Goal: Complete application form

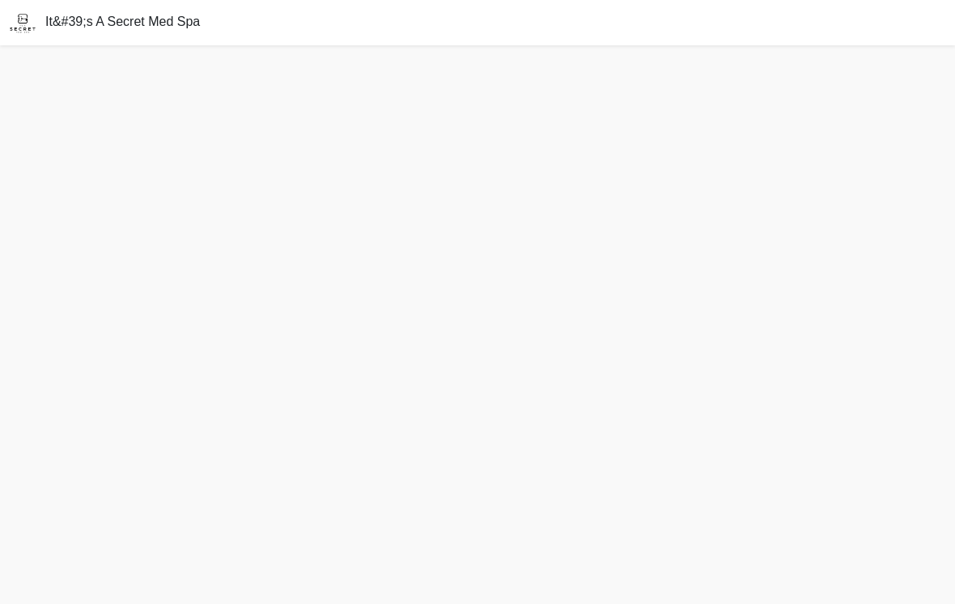
scroll to position [25, 0]
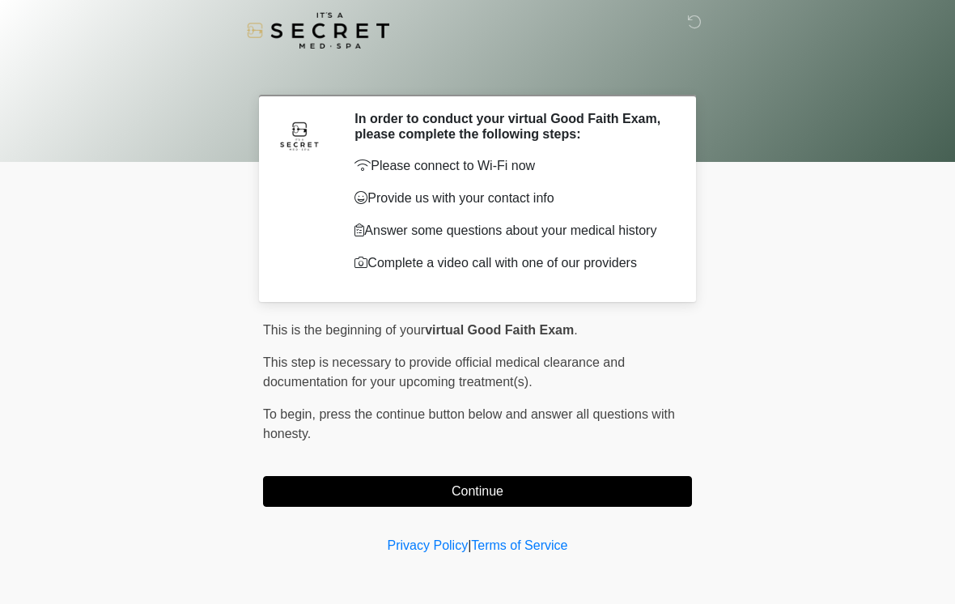
click at [471, 493] on button "Continue" at bounding box center [477, 491] width 429 height 31
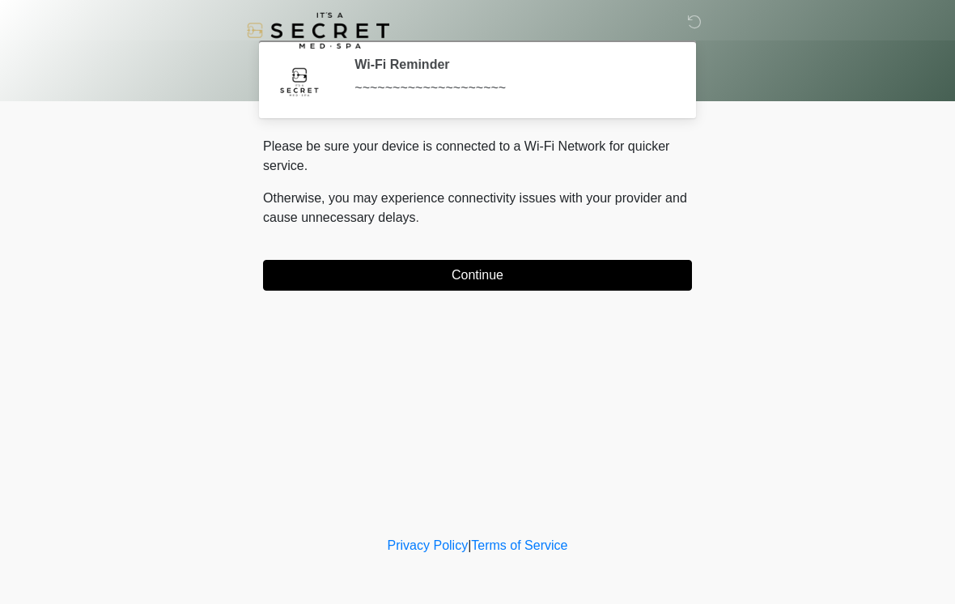
click at [528, 278] on button "Continue" at bounding box center [477, 275] width 429 height 31
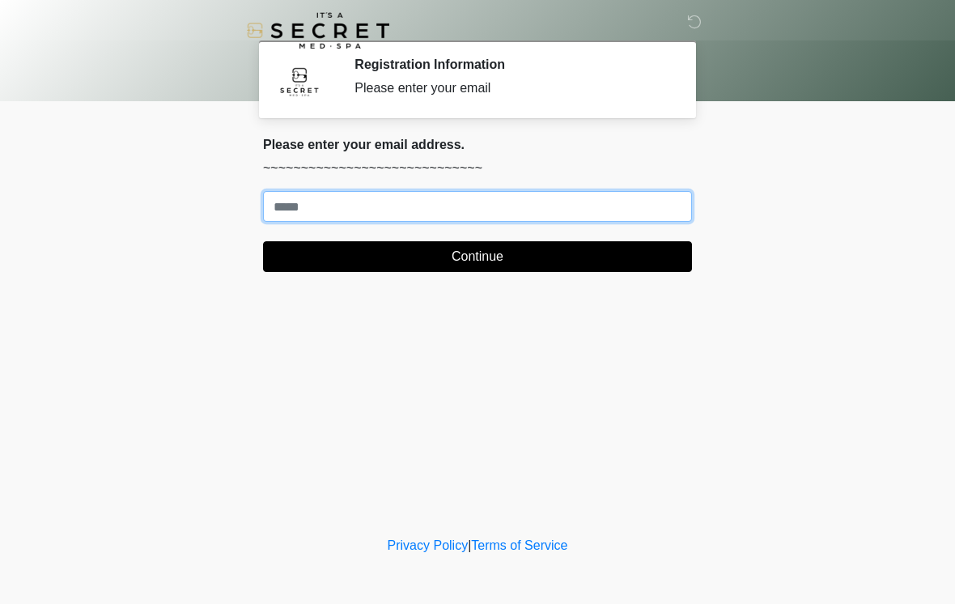
click at [322, 195] on input "Where should we email your treatment plan?" at bounding box center [477, 206] width 429 height 31
click at [527, 207] on input "Where should we email your treatment plan?" at bounding box center [477, 206] width 429 height 31
type input "**********"
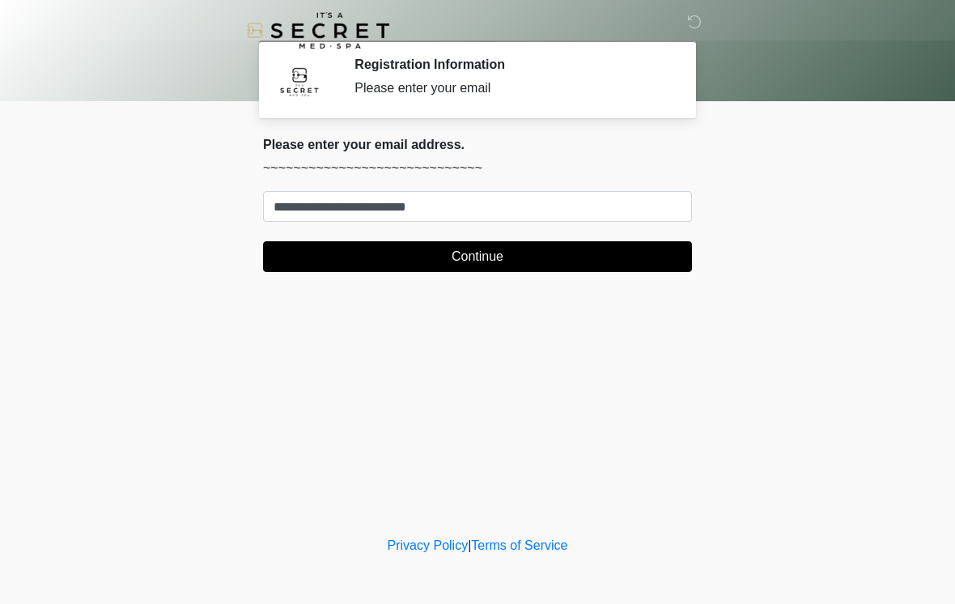
click at [573, 255] on button "Continue" at bounding box center [477, 256] width 429 height 31
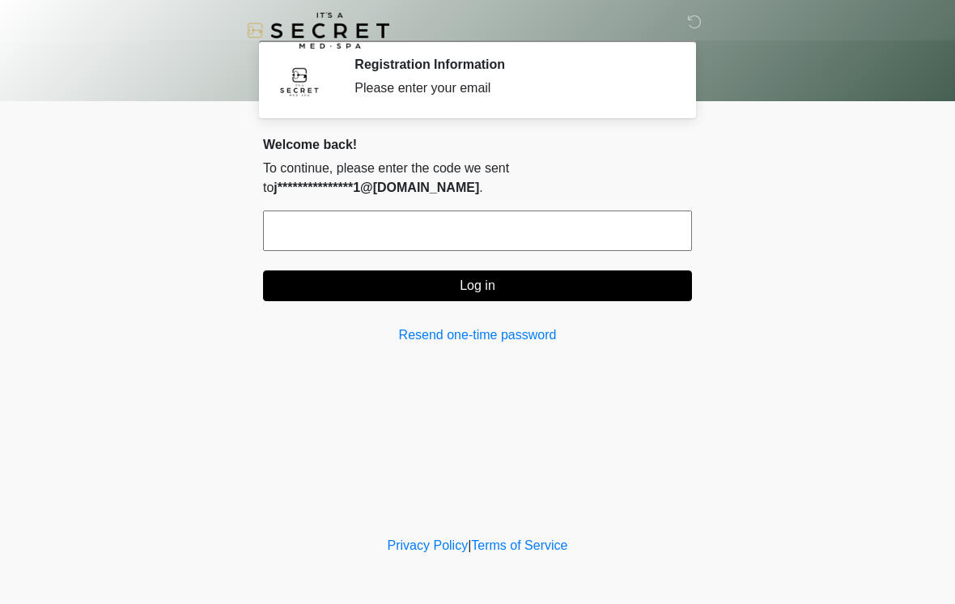
click at [544, 234] on input "text" at bounding box center [477, 230] width 429 height 40
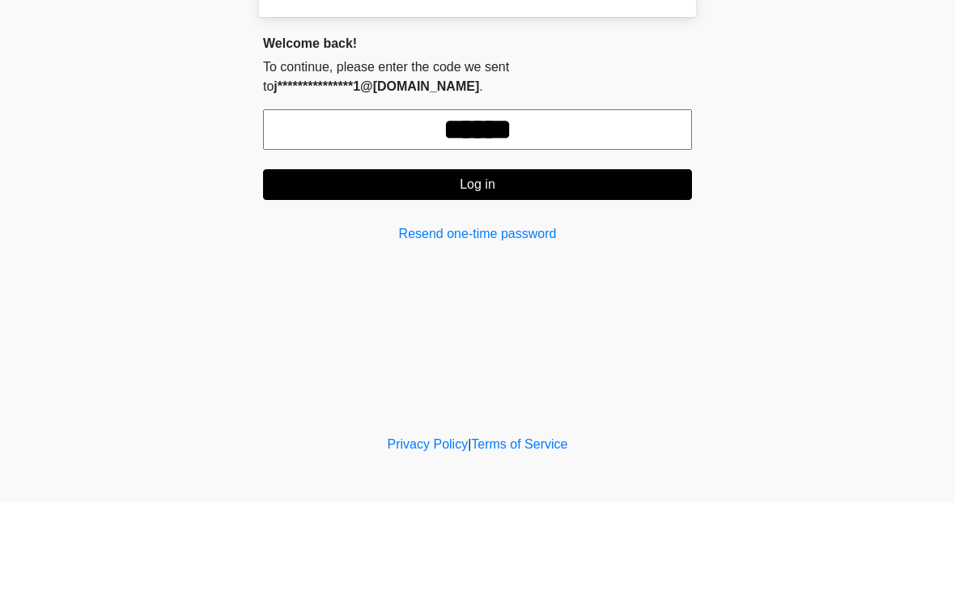
type input "******"
click at [572, 270] on button "Log in" at bounding box center [477, 285] width 429 height 31
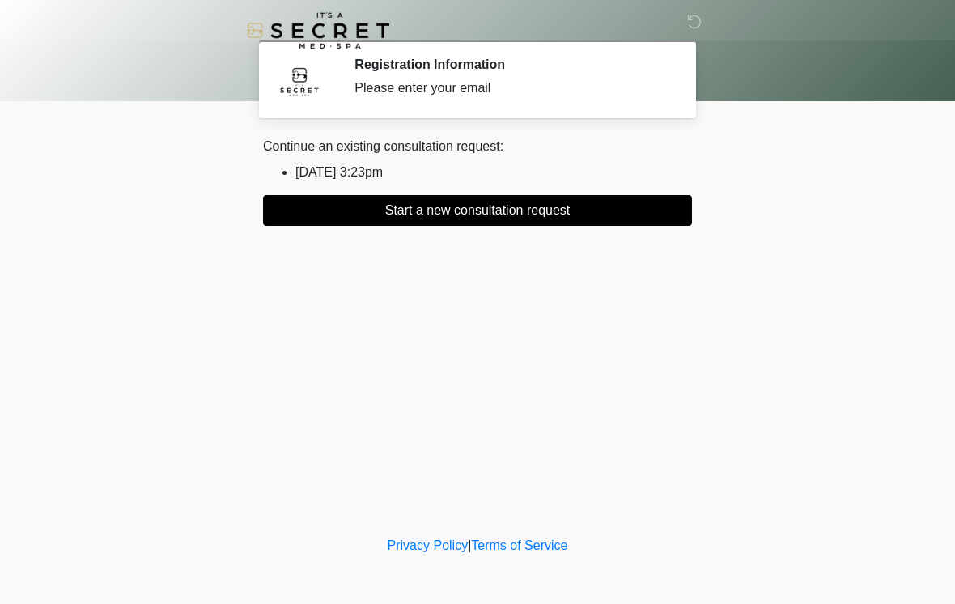
click at [623, 197] on button "Start a new consultation request" at bounding box center [477, 210] width 429 height 31
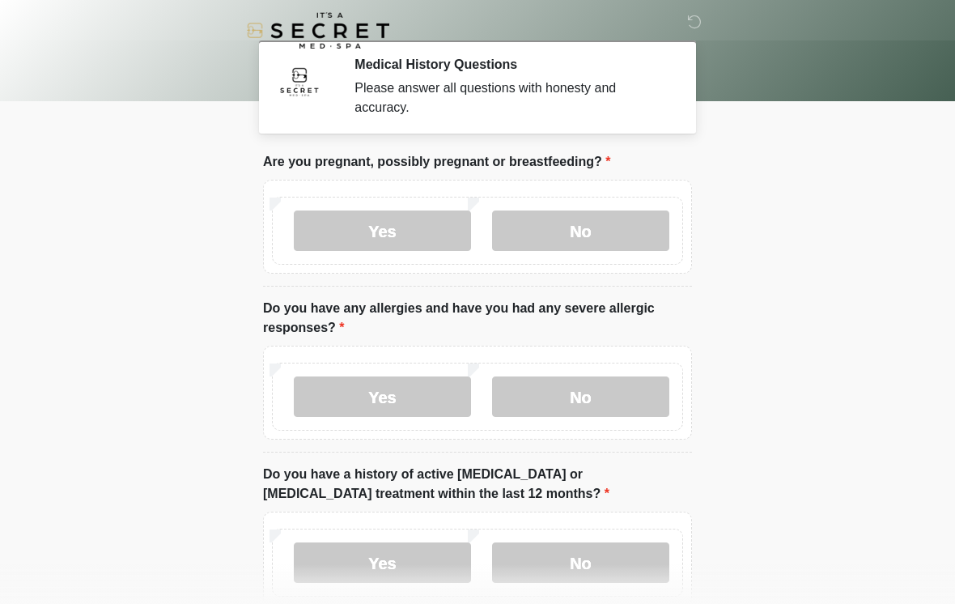
click at [600, 232] on label "No" at bounding box center [580, 230] width 177 height 40
click at [620, 405] on label "No" at bounding box center [580, 396] width 177 height 40
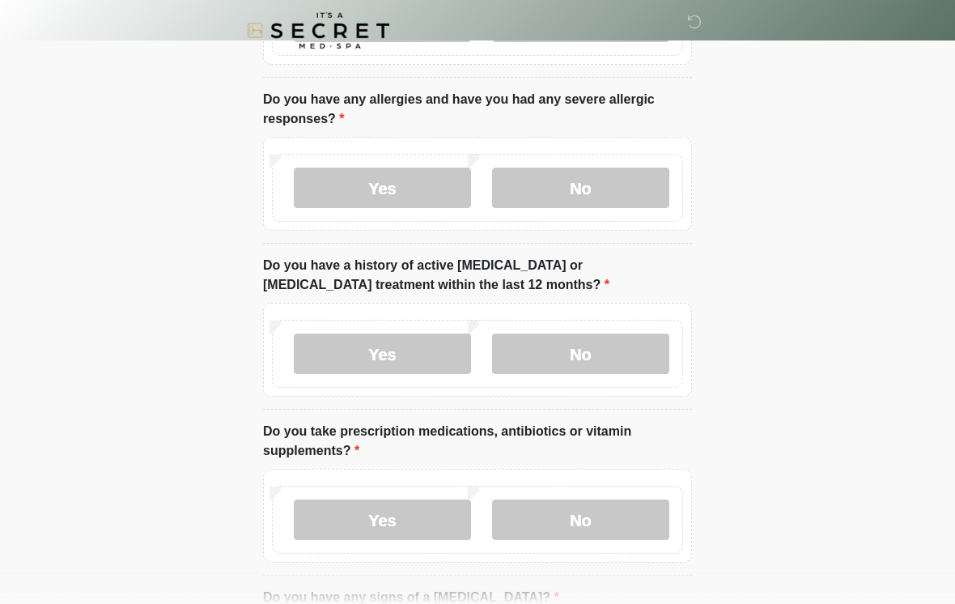
scroll to position [227, 0]
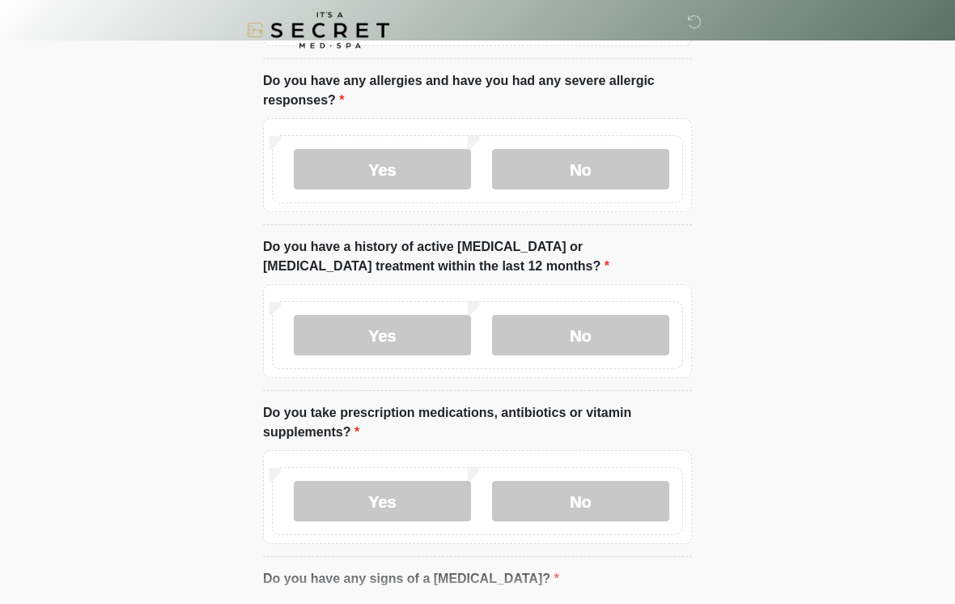
click at [631, 346] on label "No" at bounding box center [580, 336] width 177 height 40
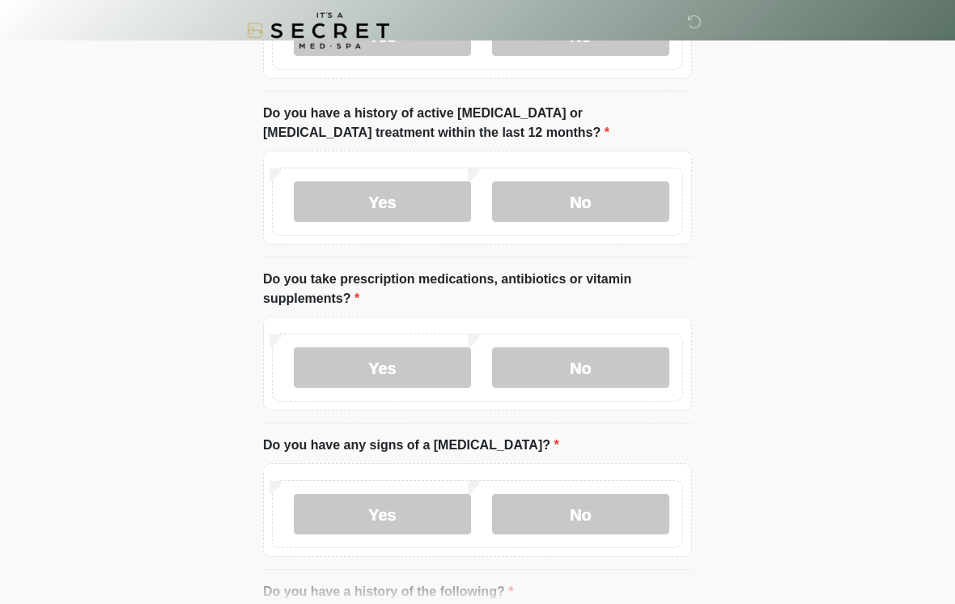
scroll to position [360, 0]
click at [418, 371] on label "Yes" at bounding box center [382, 368] width 177 height 40
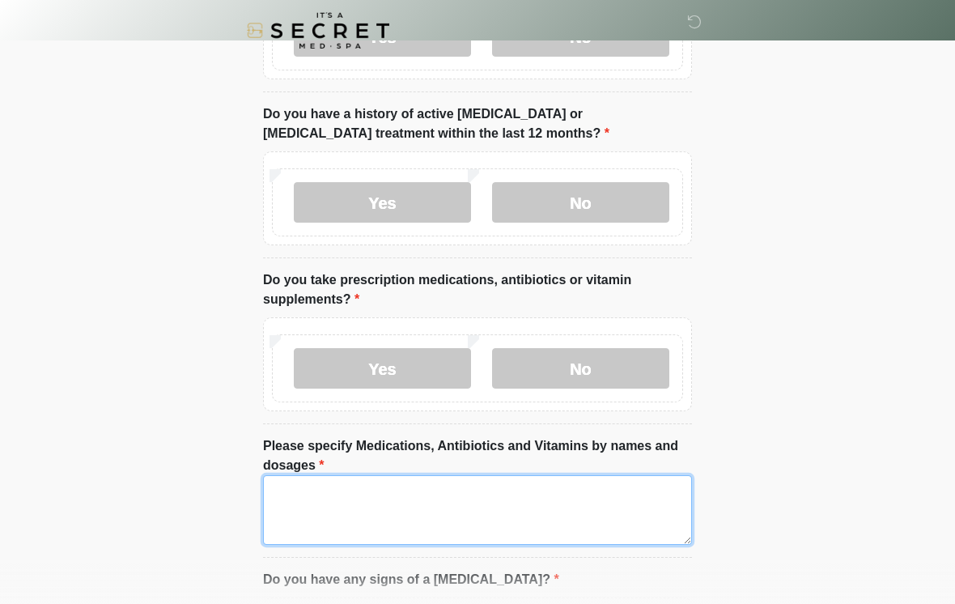
click at [414, 511] on textarea "Please specify Medications, Antibiotics and Vitamins by names and dosages" at bounding box center [477, 510] width 429 height 70
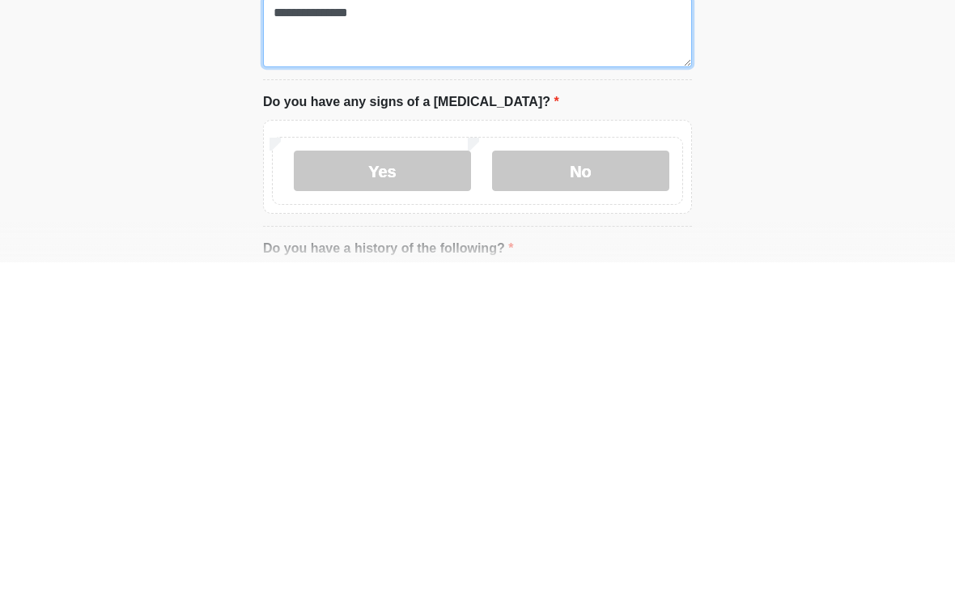
scroll to position [520, 0]
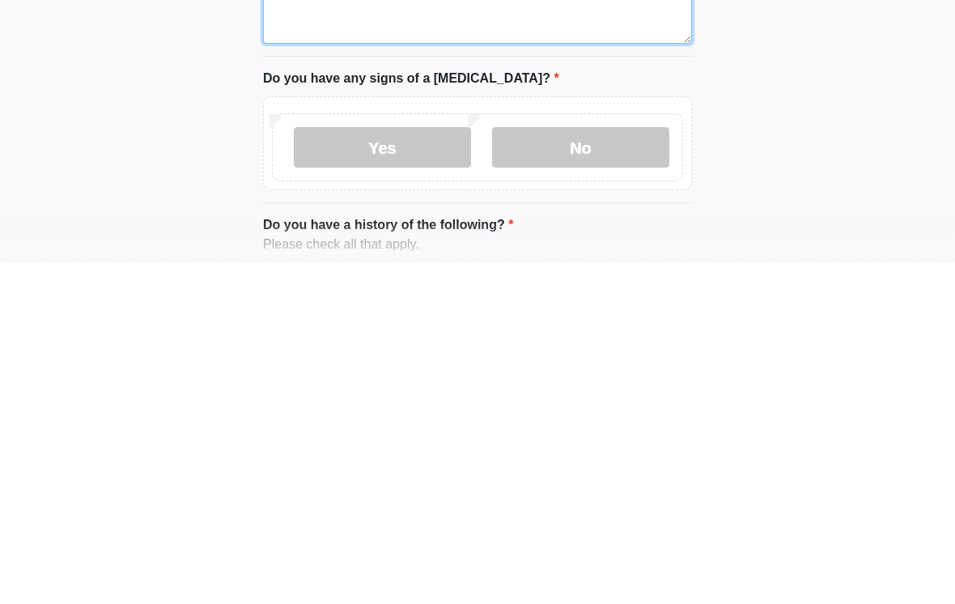
type textarea "**********"
click at [592, 469] on label "No" at bounding box center [580, 489] width 177 height 40
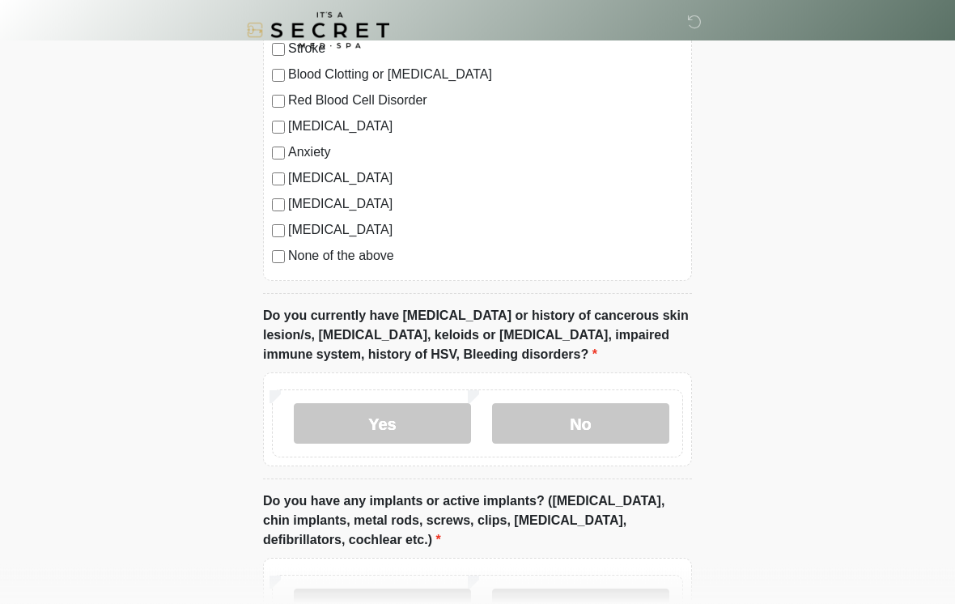
scroll to position [1168, 0]
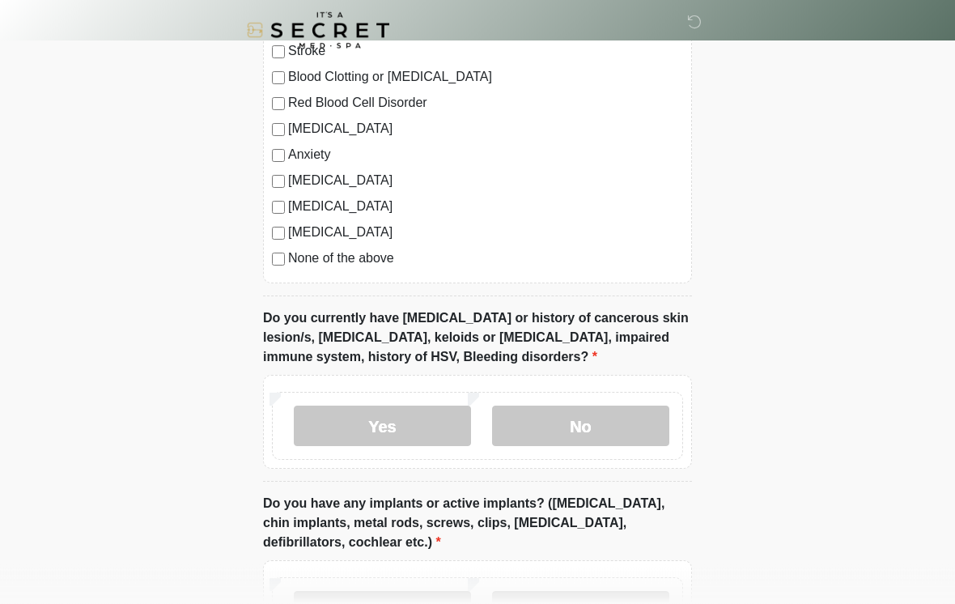
click at [640, 422] on label "No" at bounding box center [580, 426] width 177 height 40
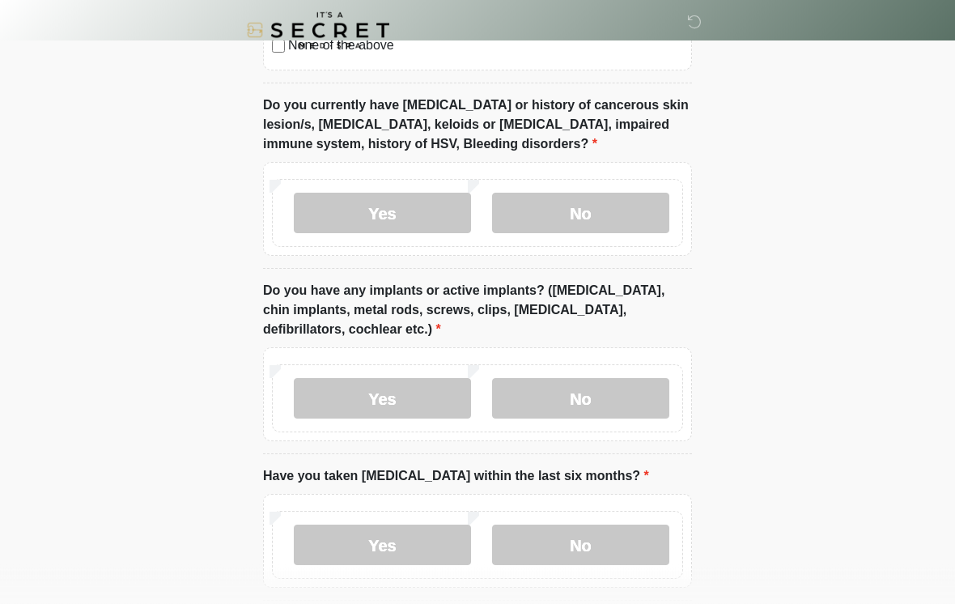
scroll to position [1382, 0]
click at [439, 405] on label "Yes" at bounding box center [382, 398] width 177 height 40
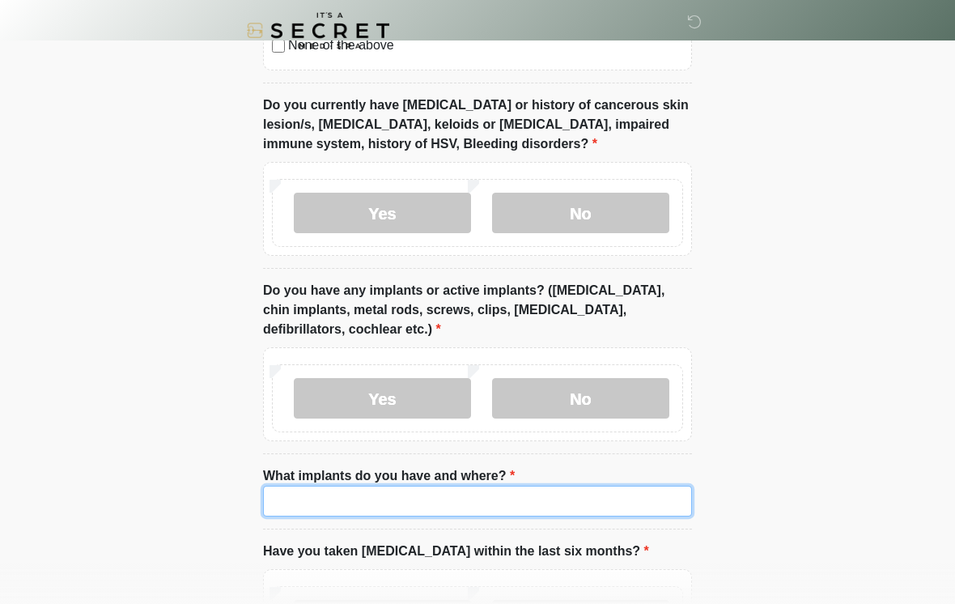
click at [503, 502] on input "What implants do you have and where?" at bounding box center [477, 501] width 429 height 31
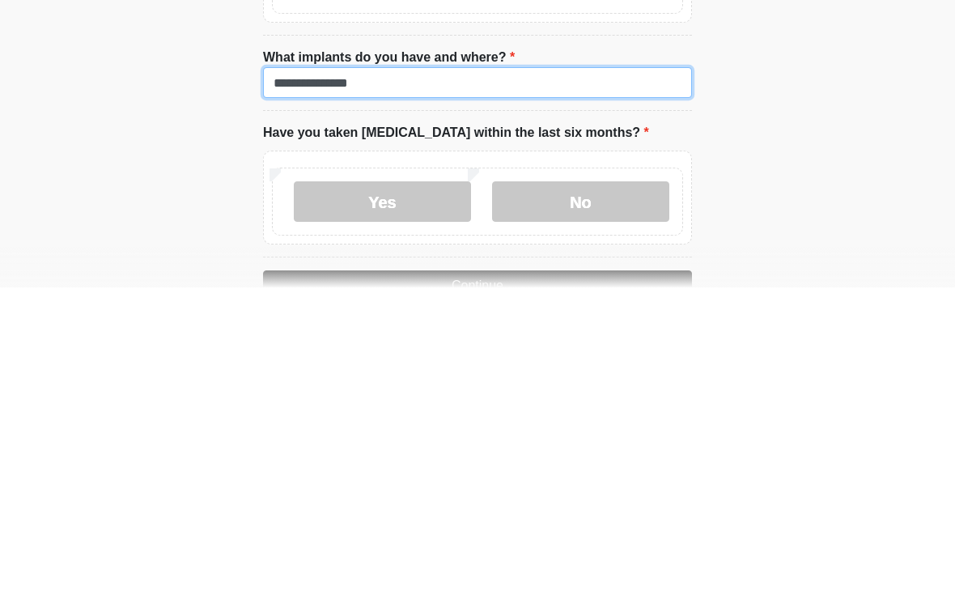
scroll to position [1505, 0]
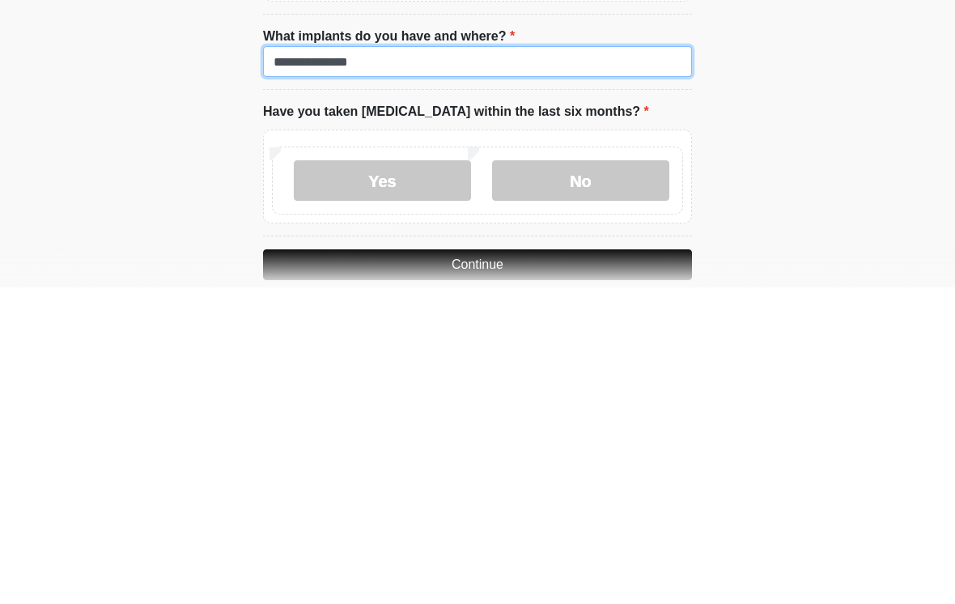
type input "**********"
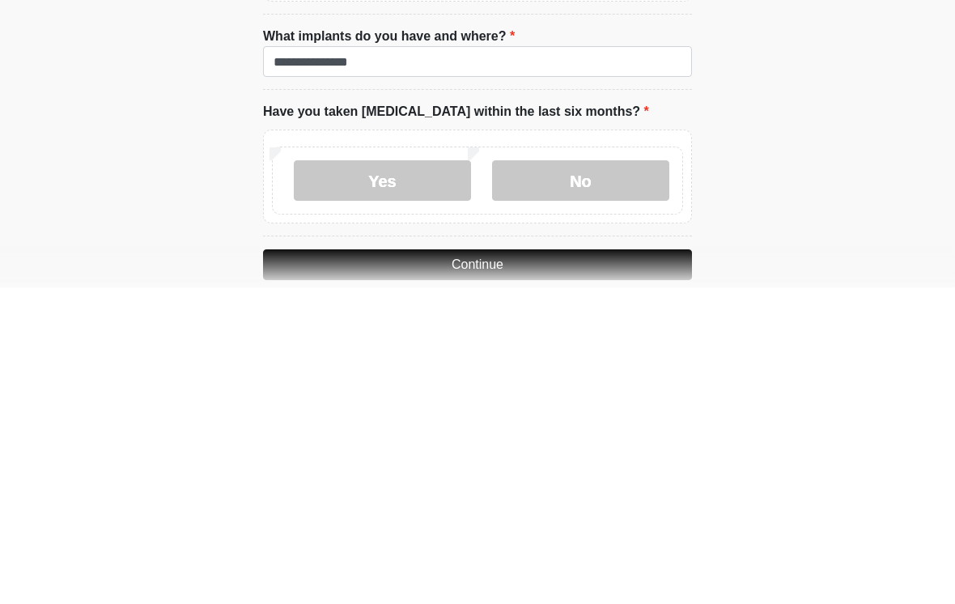
click at [627, 477] on label "No" at bounding box center [580, 497] width 177 height 40
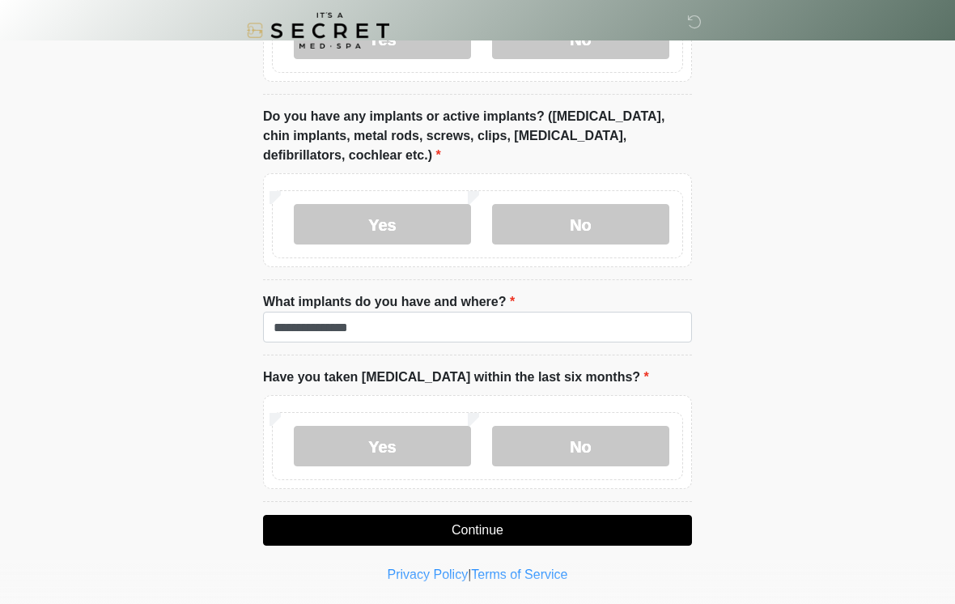
click at [635, 520] on button "Continue" at bounding box center [477, 530] width 429 height 31
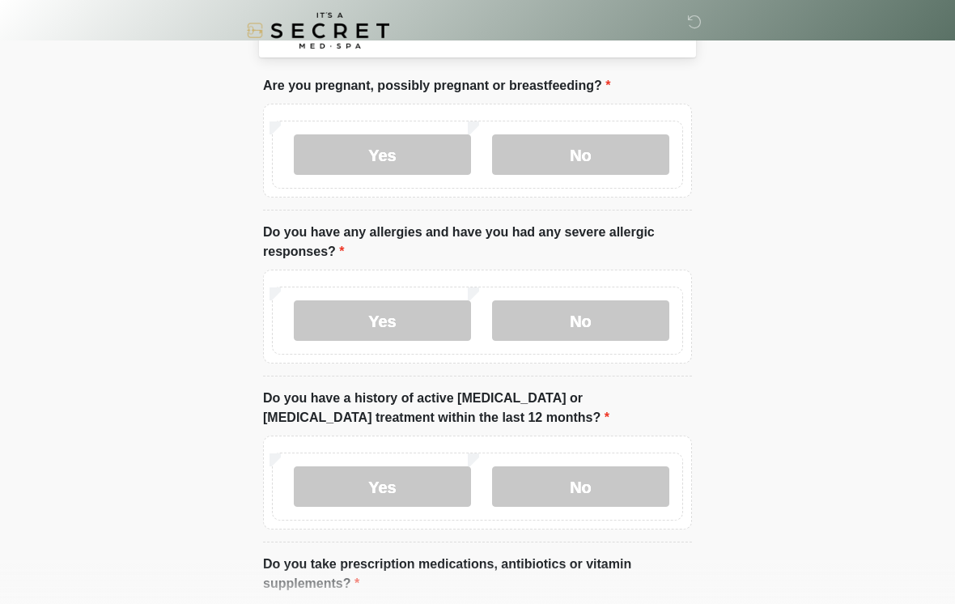
scroll to position [0, 0]
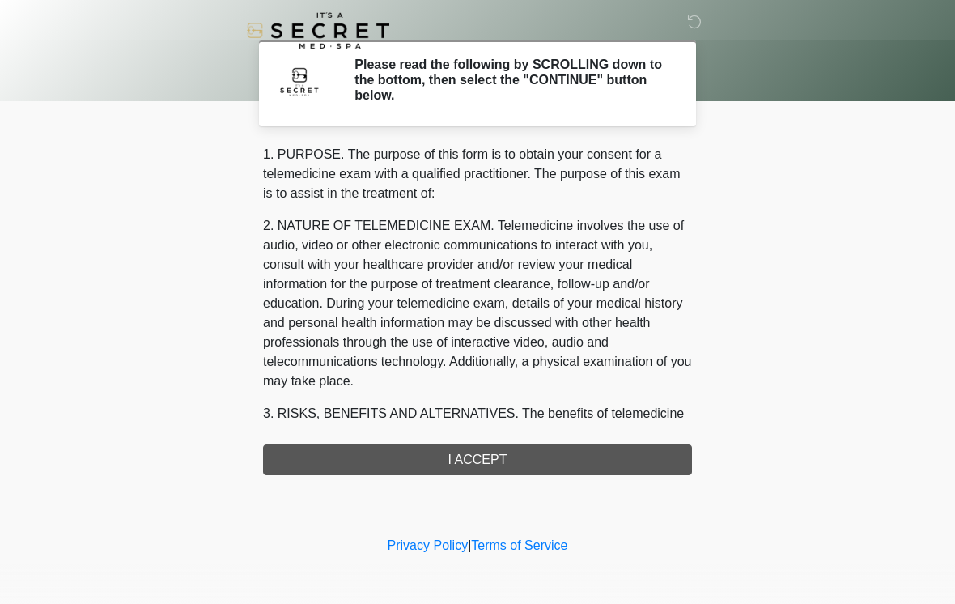
click at [592, 456] on div "1. PURPOSE. The purpose of this form is to obtain your consent for a telemedici…" at bounding box center [477, 310] width 429 height 330
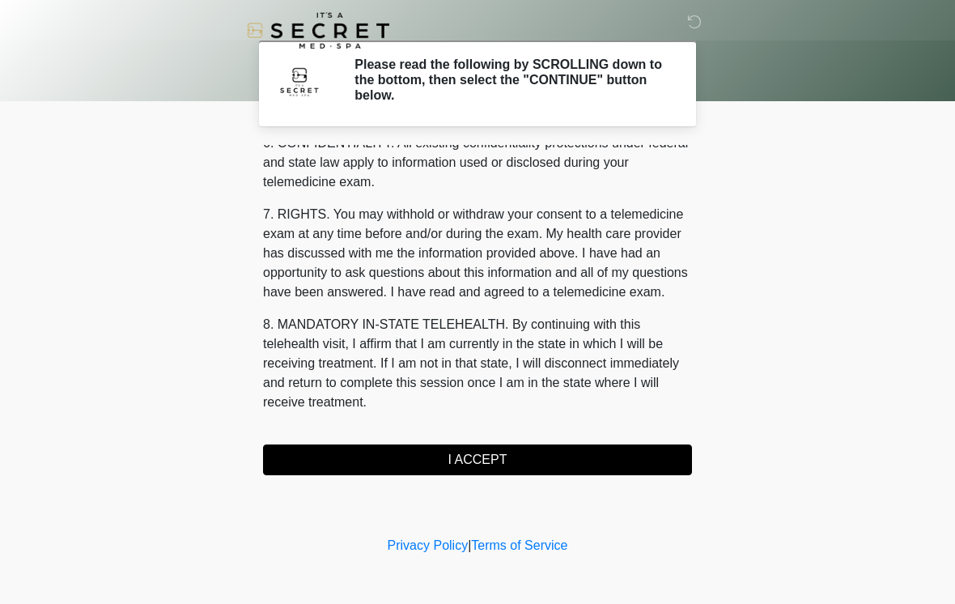
scroll to position [659, 0]
click at [492, 459] on button "I ACCEPT" at bounding box center [477, 459] width 429 height 31
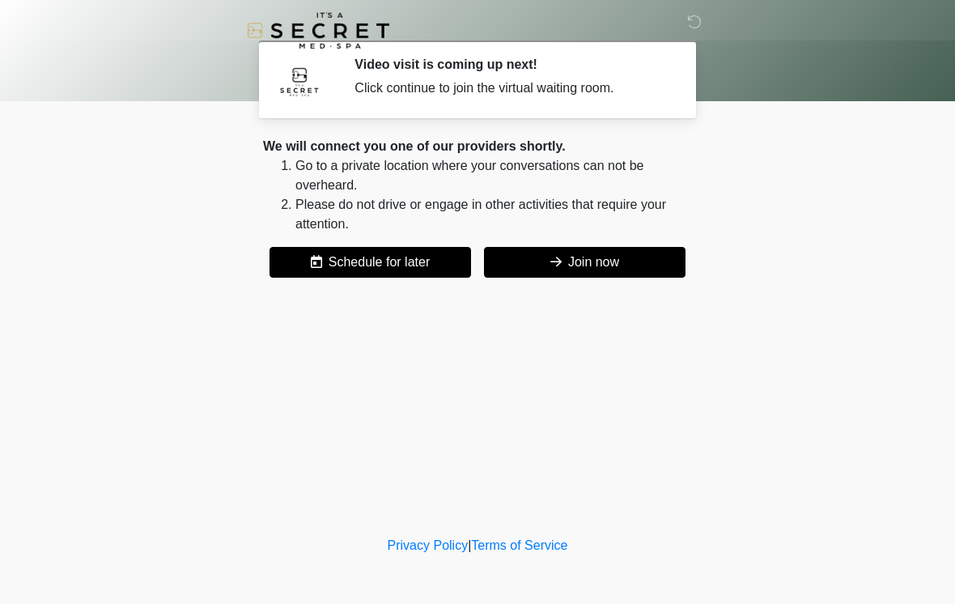
click at [613, 270] on button "Join now" at bounding box center [585, 262] width 202 height 31
